Goal: Transaction & Acquisition: Register for event/course

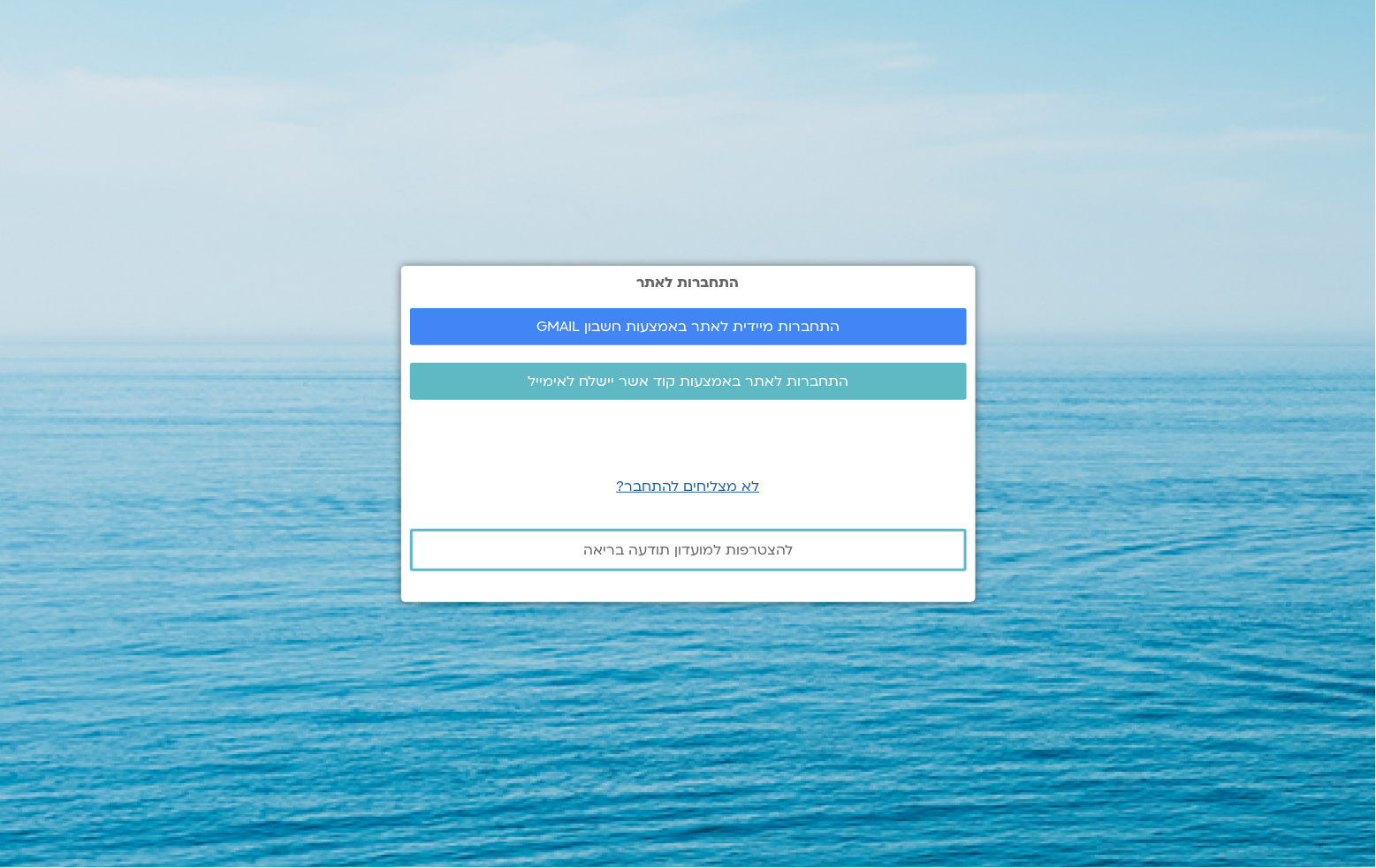
scroll to position [0, -1]
click at [681, 326] on span "התחברות מיידית לאתר באמצעות חשבון GMAIL" at bounding box center [688, 326] width 303 height 16
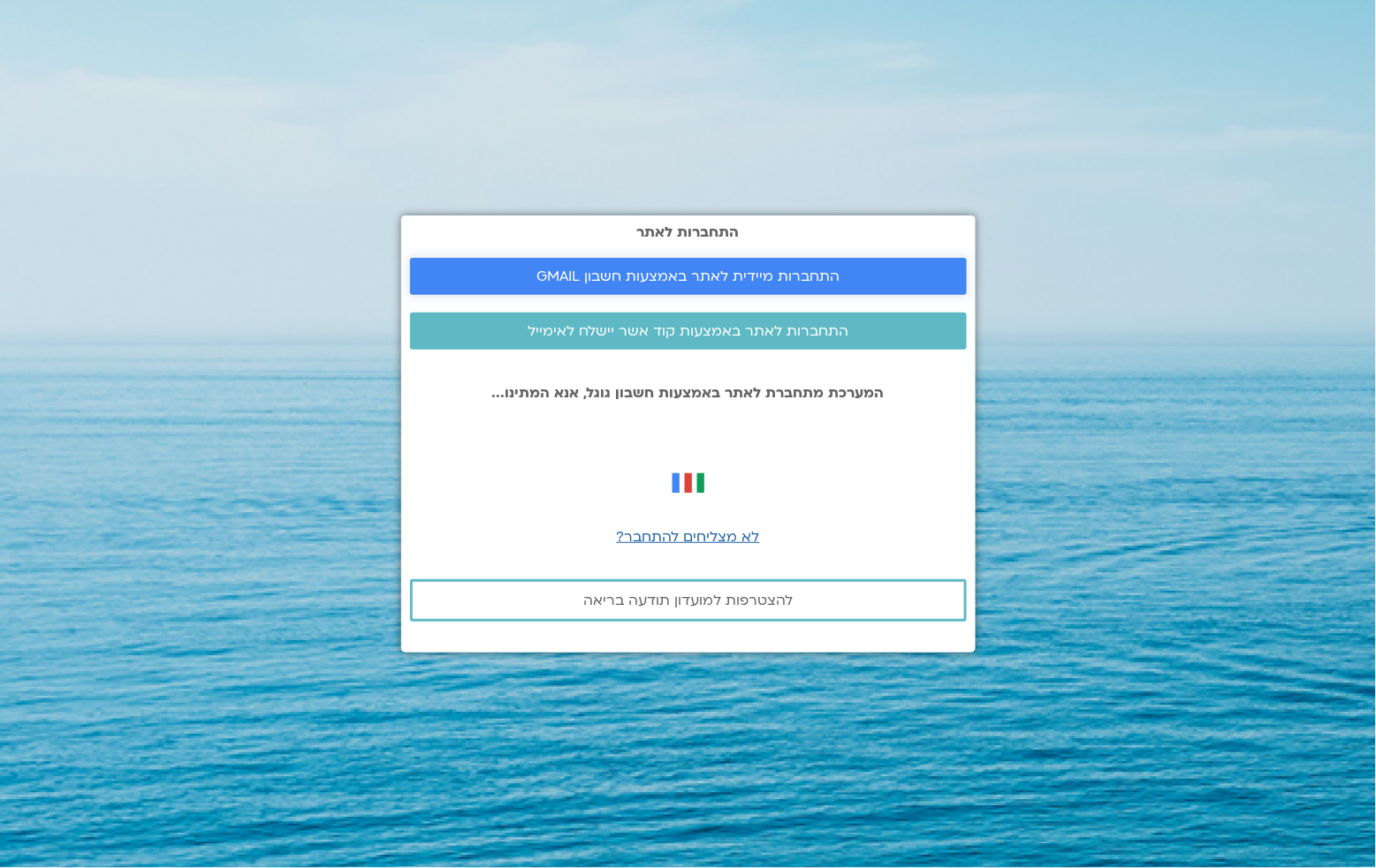
click at [652, 272] on span "התחברות מיידית לאתר באמצעות חשבון GMAIL" at bounding box center [688, 276] width 303 height 16
click at [858, 274] on span "התחברות מיידית לאתר באמצעות חשבון GMAIL" at bounding box center [688, 276] width 515 height 16
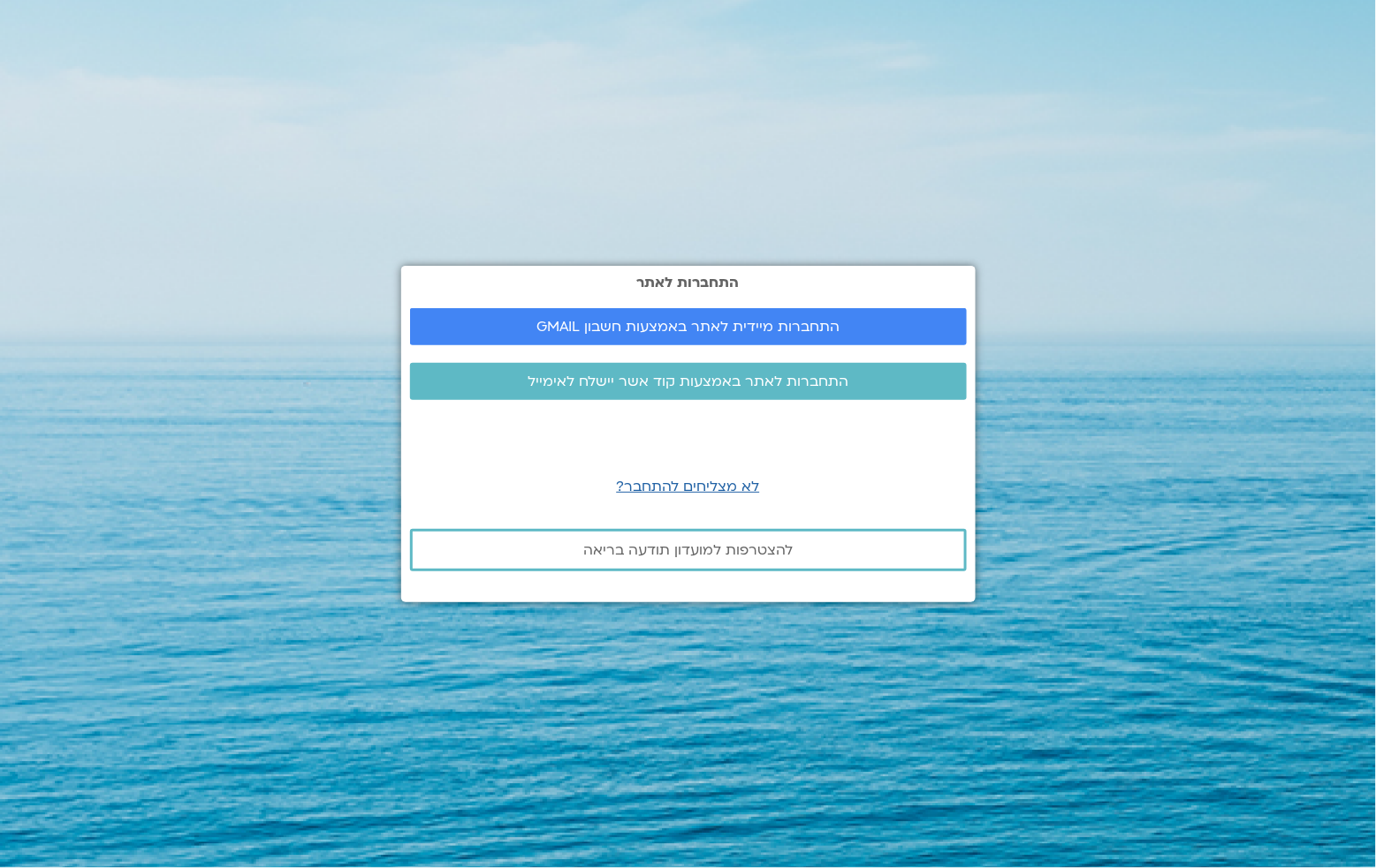
scroll to position [0, -1]
click at [682, 320] on span "התחברות מיידית לאתר באמצעות חשבון GMAIL" at bounding box center [688, 326] width 303 height 16
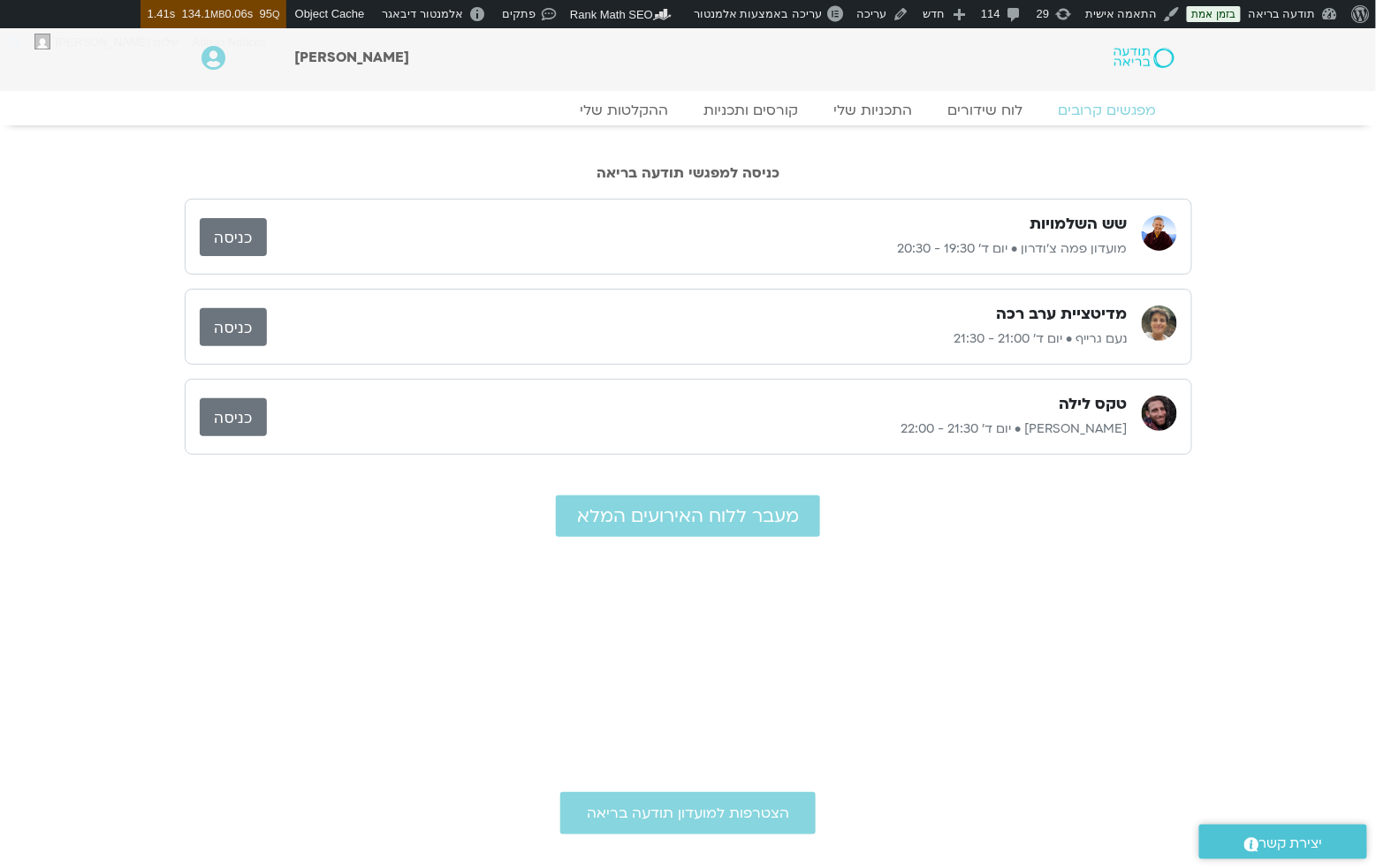
click at [466, 409] on div "טקס לילה" at bounding box center [697, 405] width 860 height 21
click at [1111, 401] on h3 "טקס לילה" at bounding box center [1093, 405] width 68 height 21
click at [250, 410] on link "כניסה" at bounding box center [233, 417] width 67 height 38
